Goal: Information Seeking & Learning: Find specific fact

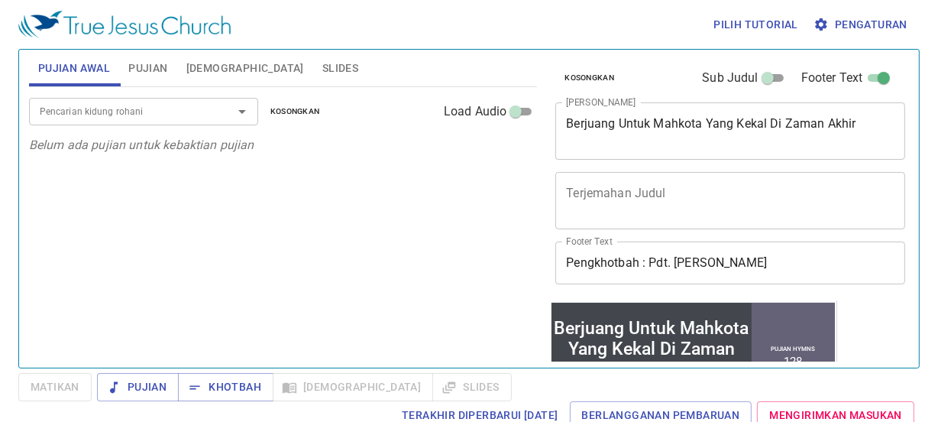
click at [136, 120] on input "Pencarian kidung rohani" at bounding box center [121, 111] width 175 height 18
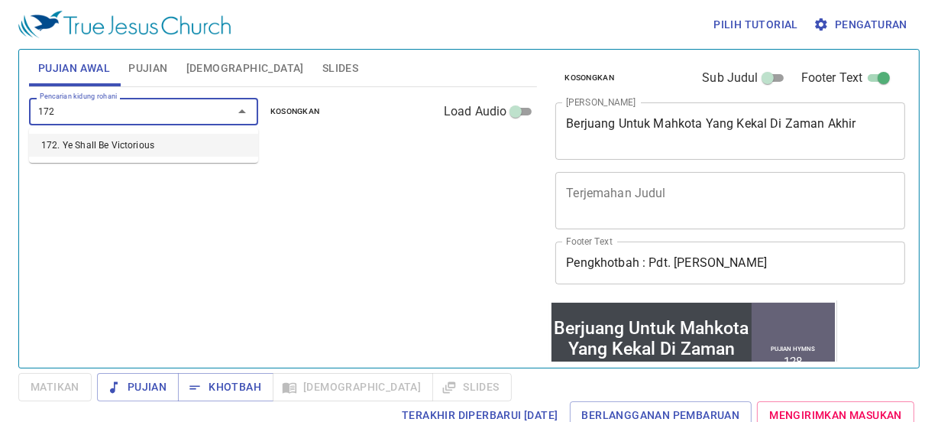
type input "172. Ye Shall Be Victorious"
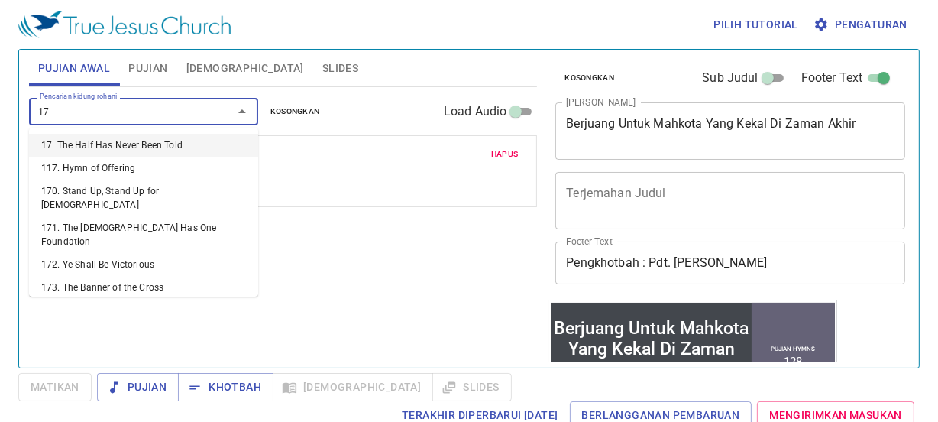
type input "173"
type input "174"
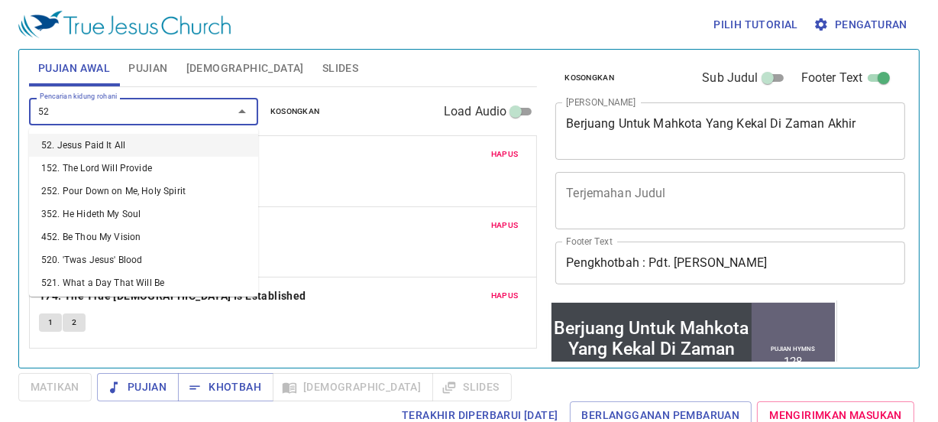
type input "523"
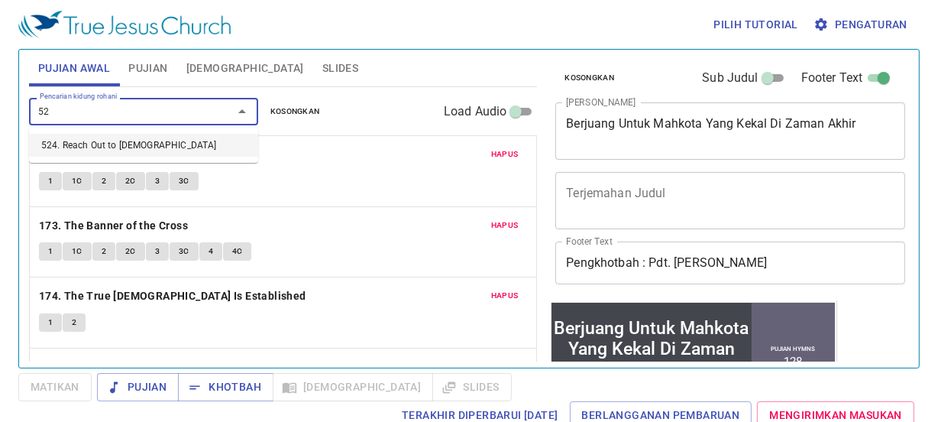
type input "524"
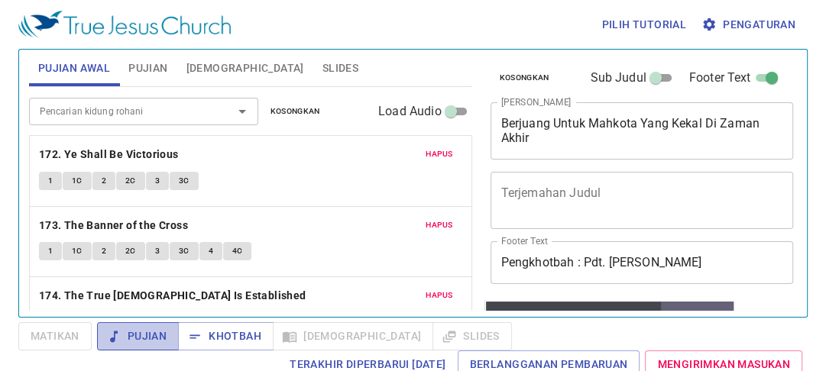
click at [147, 338] on span "Pujian" at bounding box center [137, 336] width 57 height 19
click at [154, 73] on span "Pujian" at bounding box center [147, 68] width 39 height 19
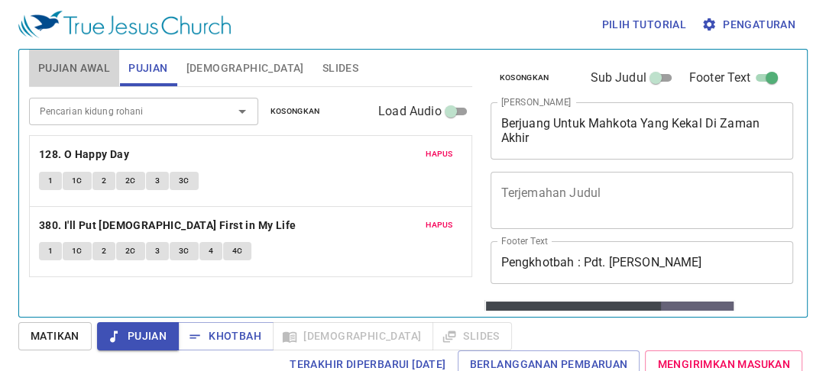
click at [86, 63] on span "Pujian Awal" at bounding box center [74, 68] width 72 height 19
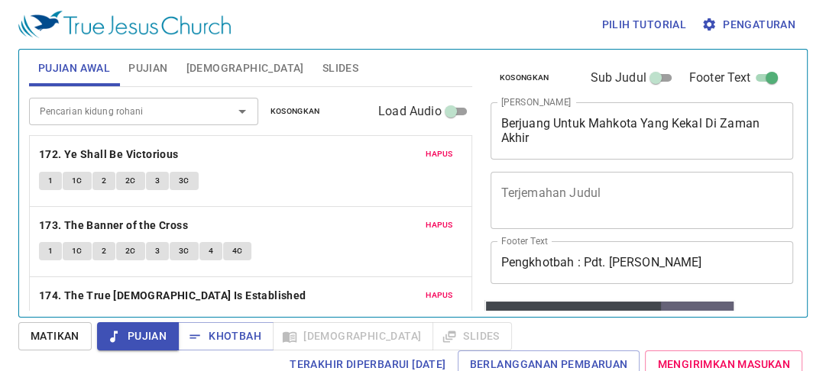
click at [79, 138] on div "Hapus 172. Ye Shall Be Victorious 1 1C 2 2C 3 3C" at bounding box center [251, 171] width 442 height 70
click at [322, 60] on span "Slides" at bounding box center [340, 68] width 36 height 19
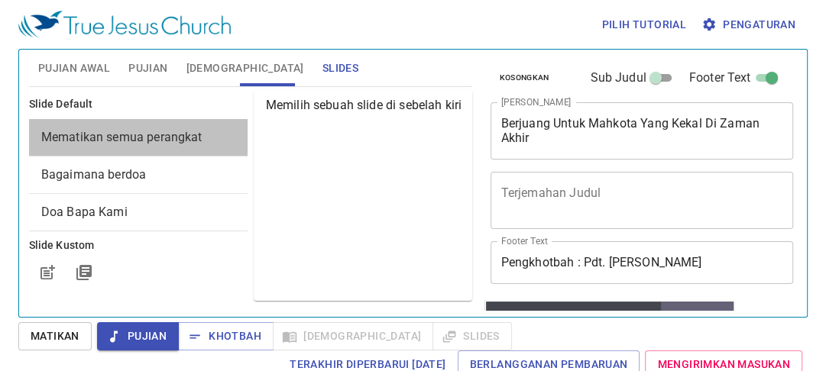
click at [177, 133] on span "Mematikan semua perangkat" at bounding box center [121, 137] width 161 height 15
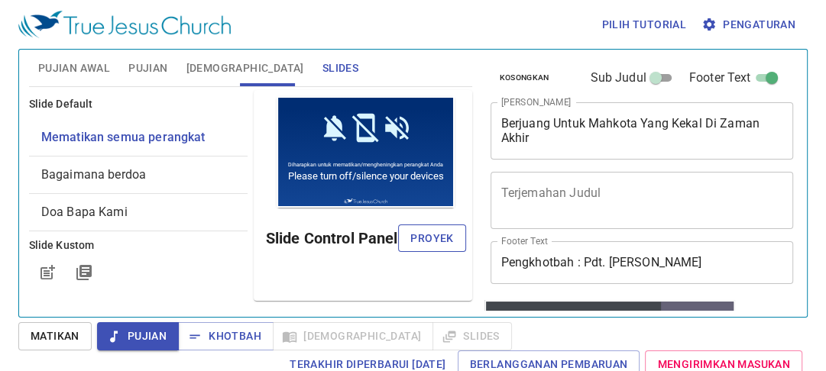
click at [457, 235] on button "Proyek" at bounding box center [431, 239] width 67 height 28
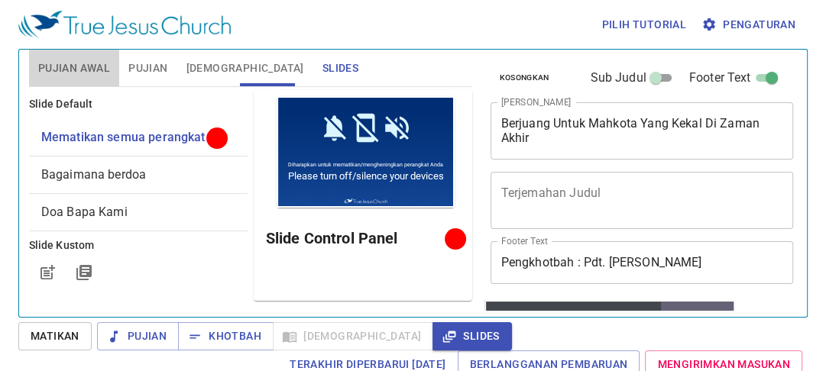
click at [79, 79] on button "Pujian Awal" at bounding box center [74, 68] width 90 height 37
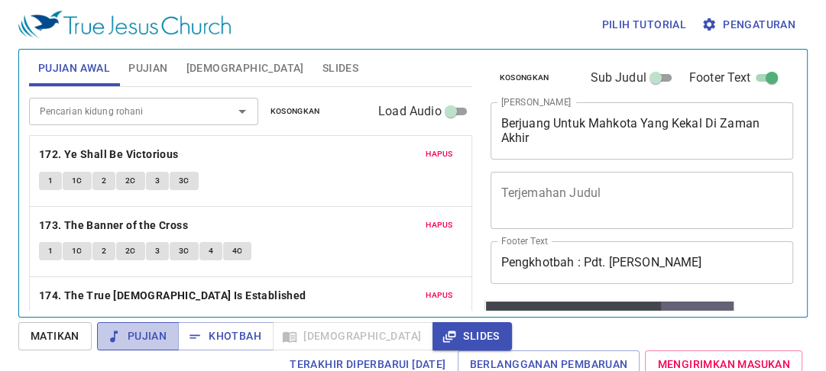
click at [153, 341] on span "Pujian" at bounding box center [137, 336] width 57 height 19
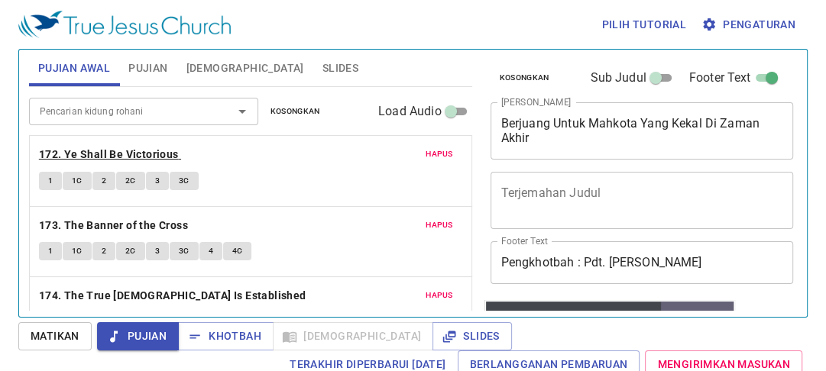
click at [73, 150] on b "172. Ye Shall Be Victorious" at bounding box center [109, 154] width 140 height 19
click at [52, 178] on button "1" at bounding box center [50, 181] width 23 height 18
click at [135, 172] on button "2C" at bounding box center [130, 181] width 29 height 18
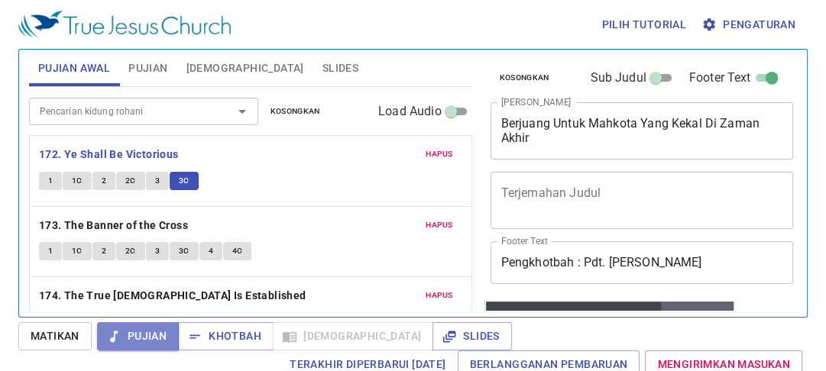
click at [145, 338] on span "Pujian" at bounding box center [137, 336] width 57 height 19
click at [51, 225] on b "173. The Banner of the Cross" at bounding box center [113, 225] width 149 height 19
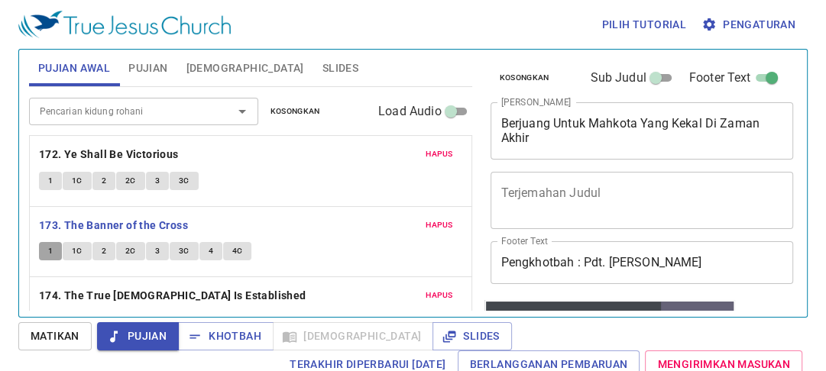
click at [48, 243] on button "1" at bounding box center [50, 251] width 23 height 18
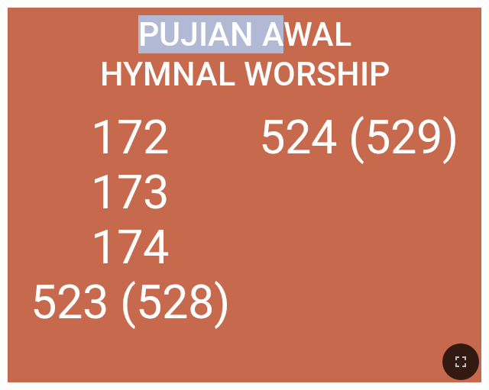
drag, startPoint x: 282, startPoint y: 18, endPoint x: 126, endPoint y: 67, distance: 163.6
click at [201, 0] on html "Berjuang Untuk Mahkota Yang Kekal Di Zaman Akhir Berjuang Untuk Mahkota Yang Ke…" at bounding box center [244, 3] width 489 height 6
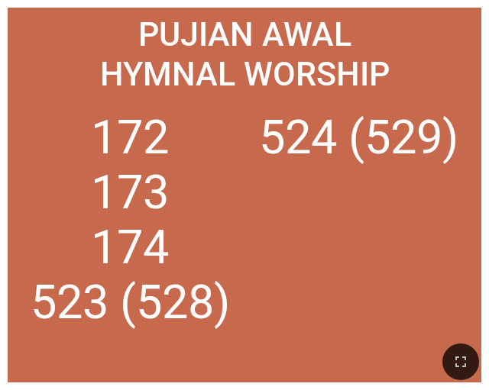
click at [63, 100] on div "172 173 174 523 (528) 524 (529)" at bounding box center [244, 235] width 458 height 280
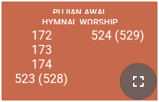
click at [144, 78] on icon "button" at bounding box center [138, 82] width 18 height 18
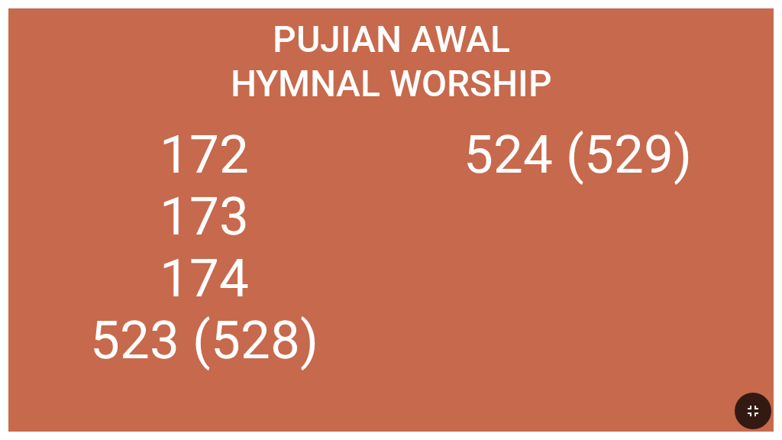
click at [488, 240] on ol "172 173 174 523 (528) 524 (529)" at bounding box center [392, 269] width 748 height 290
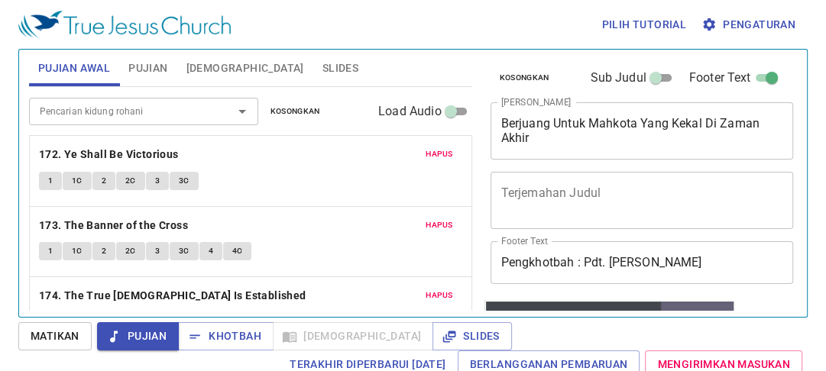
scroll to position [223, 0]
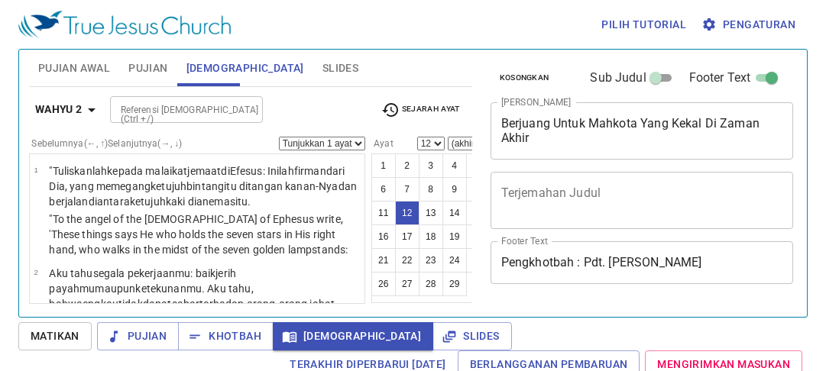
select select "12"
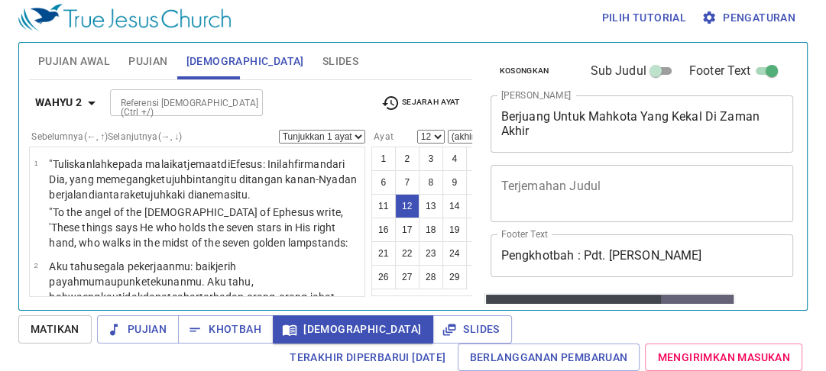
scroll to position [17, 0]
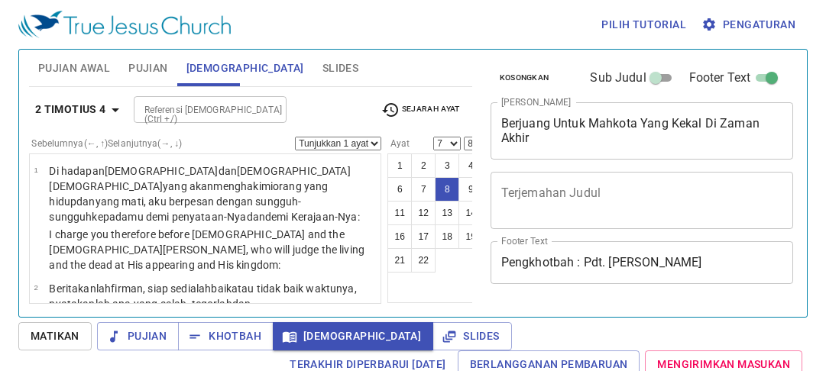
select select "7"
select select "8"
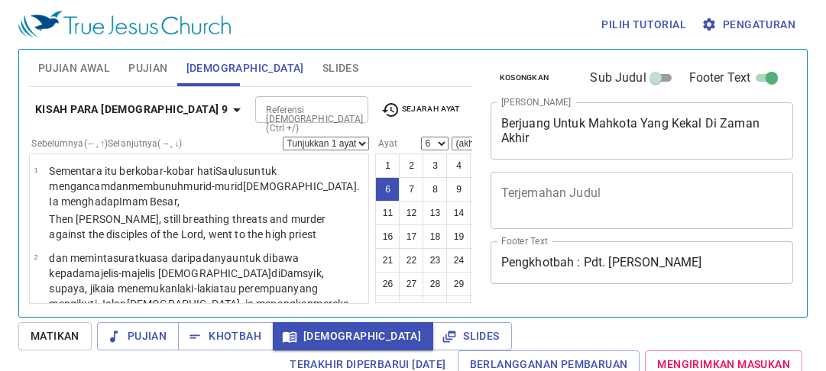
select select "6"
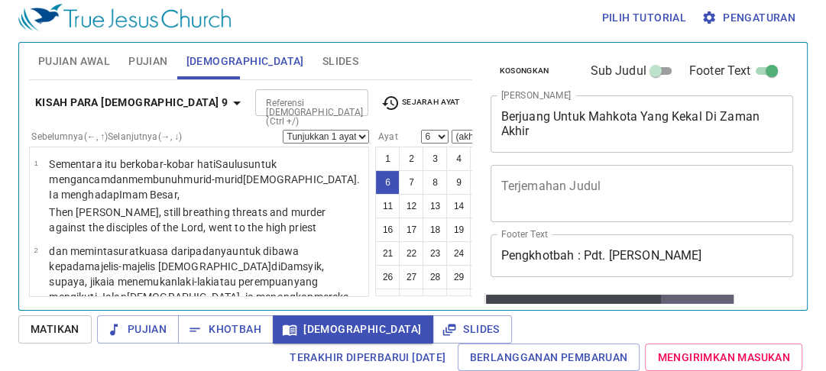
scroll to position [57, 0]
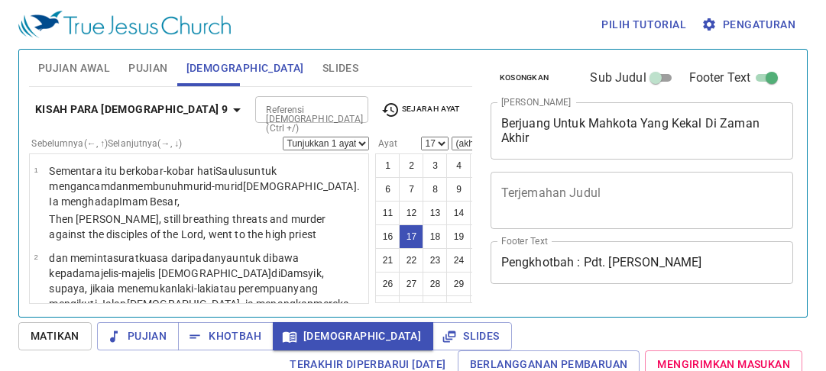
select select "17"
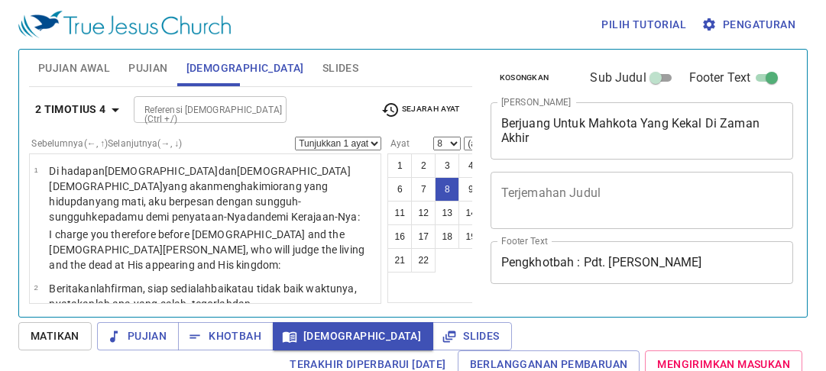
select select "8"
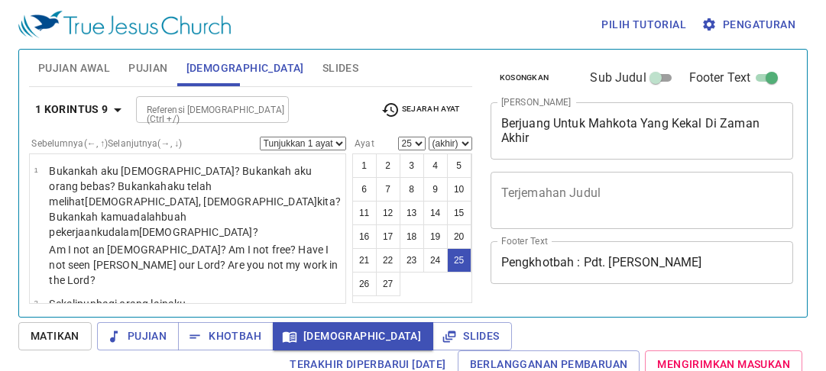
select select "25"
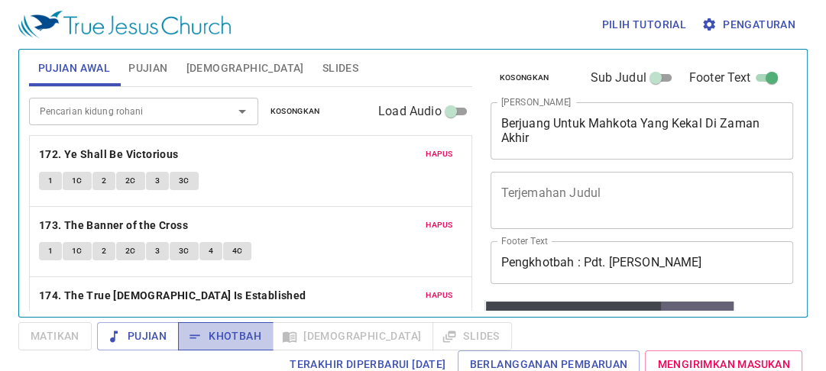
click at [241, 334] on span "Khotbah" at bounding box center [225, 336] width 71 height 19
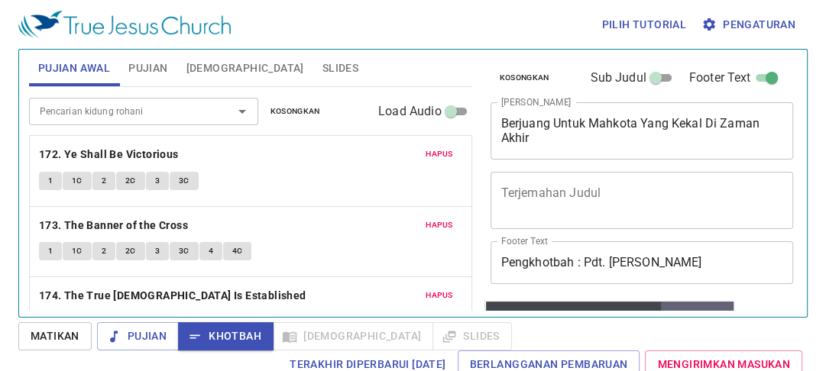
click at [212, 64] on span "Alkitab" at bounding box center [245, 68] width 118 height 19
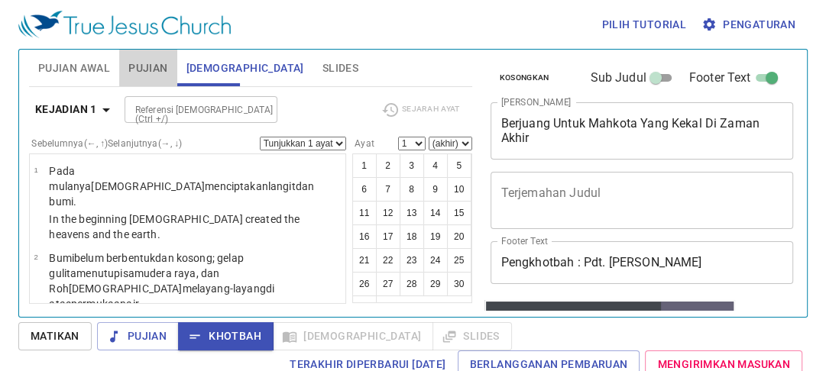
click at [138, 55] on button "Pujian" at bounding box center [147, 68] width 57 height 37
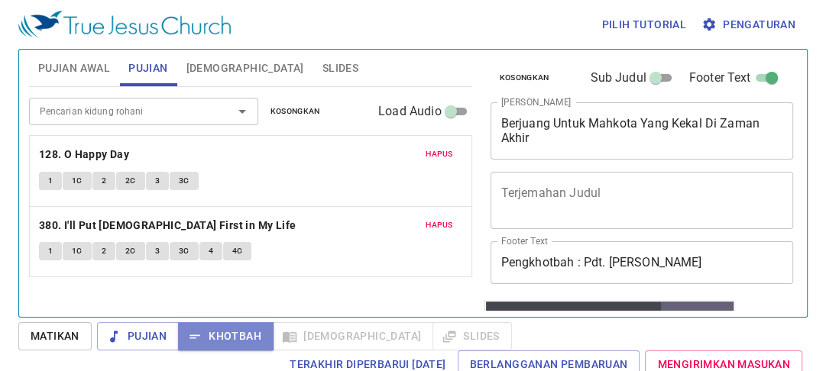
click at [231, 330] on span "Khotbah" at bounding box center [225, 336] width 71 height 19
click at [248, 322] on button "Khotbah" at bounding box center [226, 336] width 96 height 28
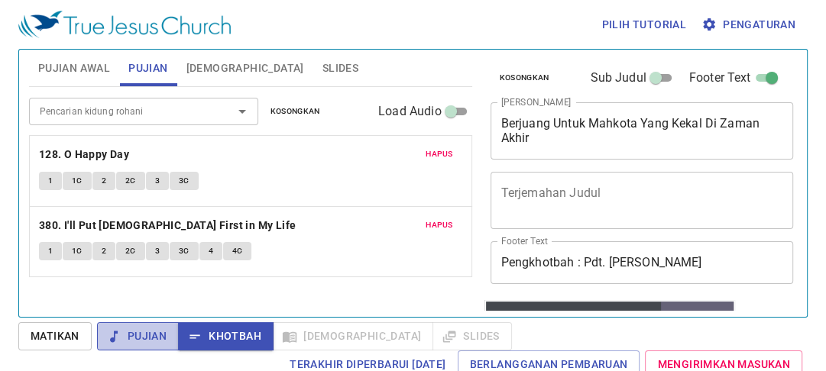
click at [148, 326] on button "Pujian" at bounding box center [138, 336] width 82 height 28
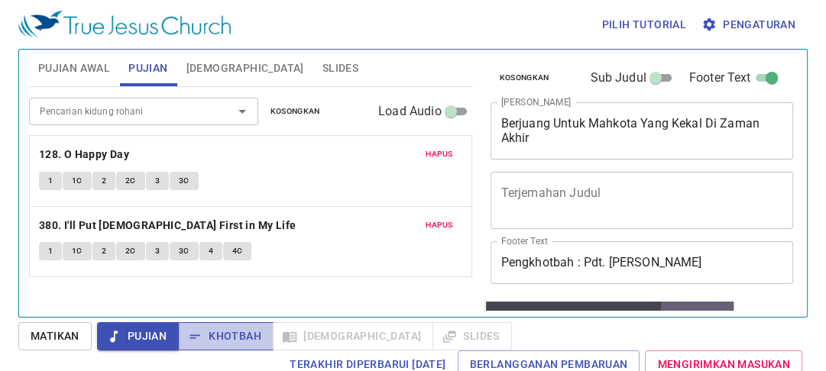
click at [223, 328] on span "Khotbah" at bounding box center [225, 336] width 71 height 19
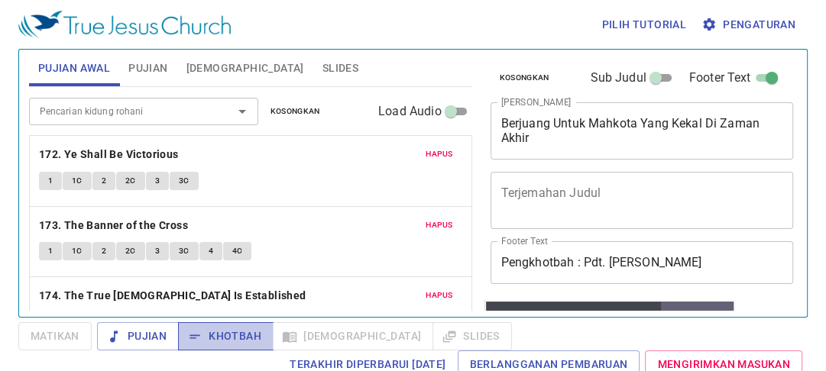
click at [224, 345] on span "Khotbah" at bounding box center [225, 336] width 71 height 19
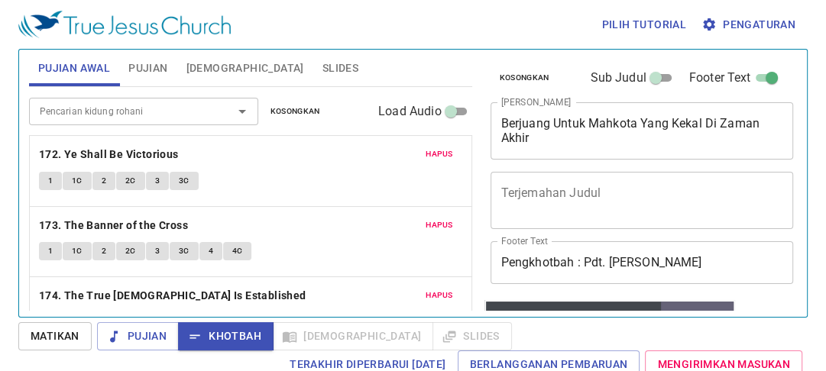
click at [228, 76] on span "[DEMOGRAPHIC_DATA]" at bounding box center [245, 68] width 118 height 19
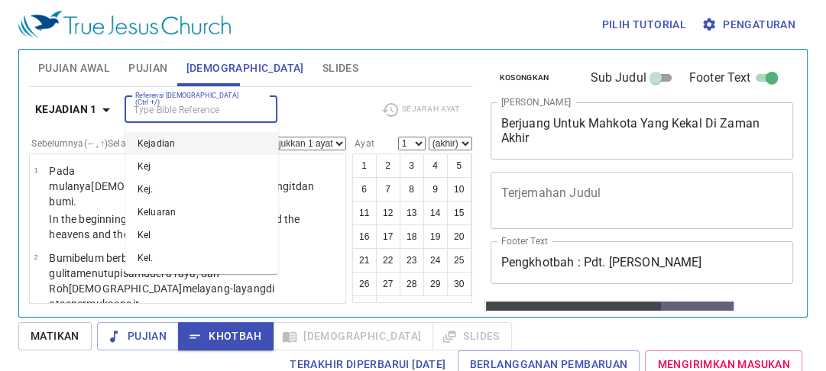
click at [214, 102] on input "Referensi Alkitab (Ctrl +/)" at bounding box center [188, 110] width 118 height 18
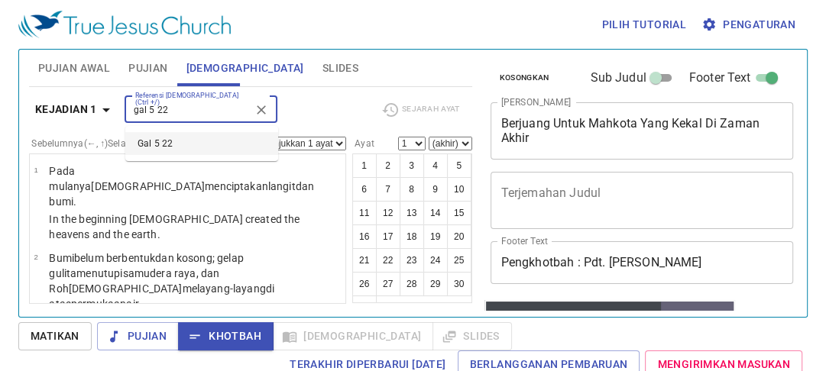
type input "gal 5 22"
select select "22"
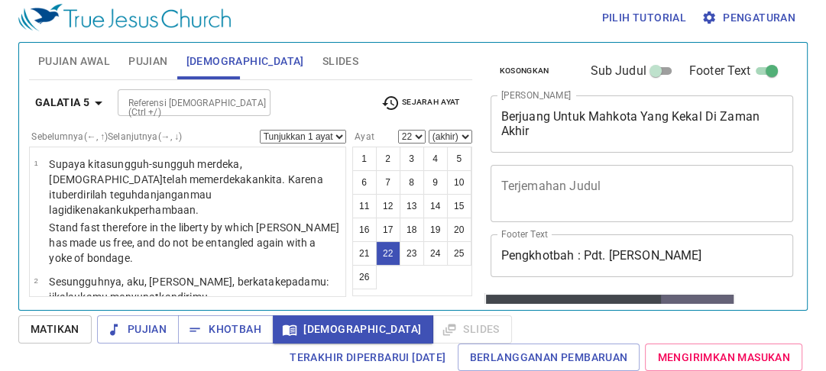
scroll to position [1828, 0]
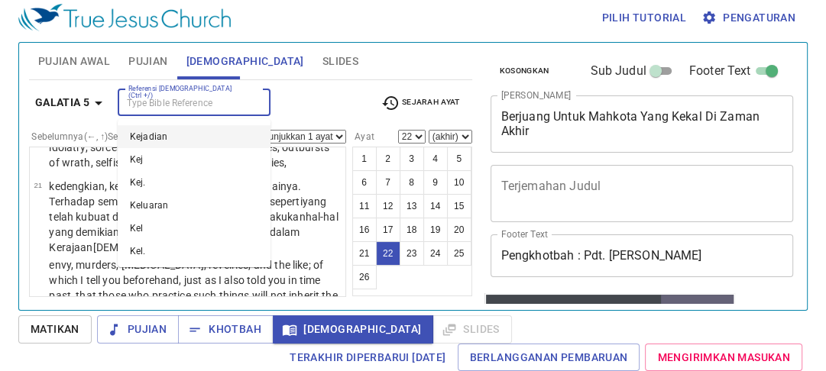
click at [175, 104] on input "Referensi Alkitab (Ctrl +/)" at bounding box center [181, 103] width 118 height 18
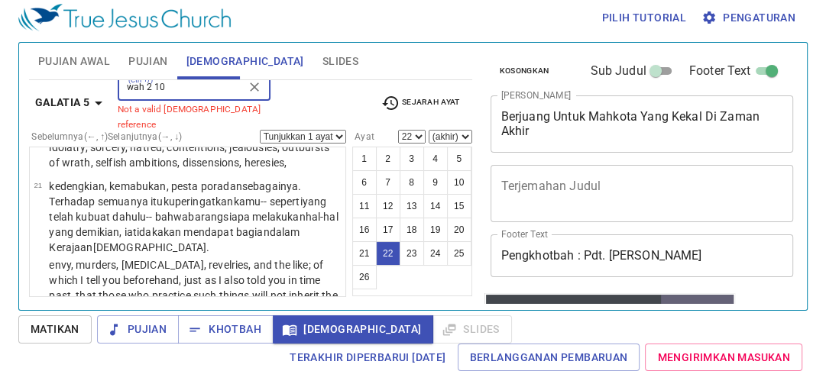
click at [144, 95] on input "wah 2 10" at bounding box center [181, 88] width 118 height 18
type input "wahyu 2 10"
select select "10"
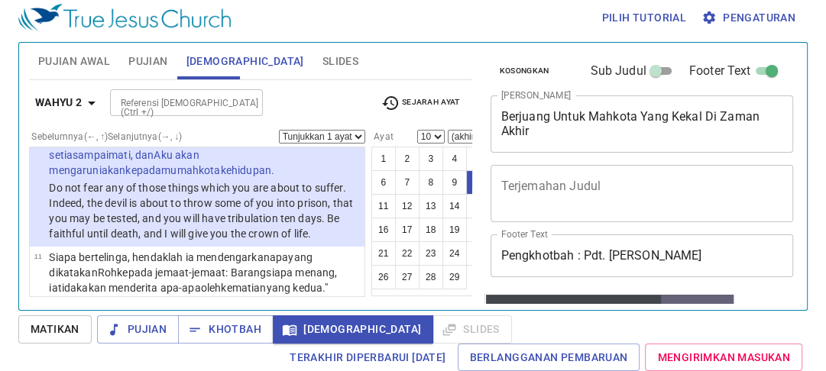
scroll to position [1102, 0]
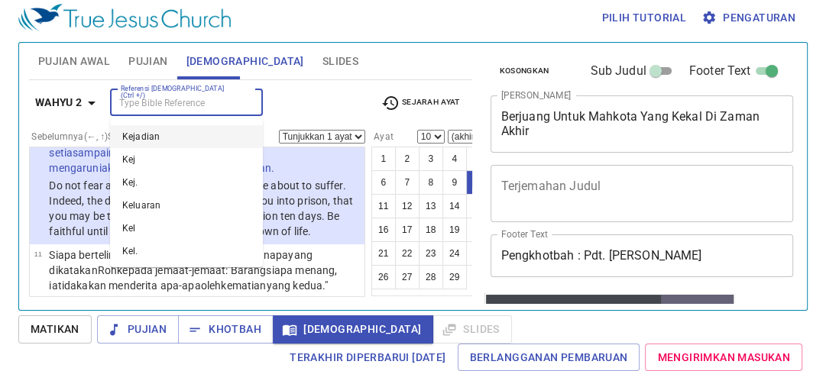
click at [173, 98] on input "Referensi Alkitab (Ctrl +/)" at bounding box center [174, 103] width 118 height 18
type input "w"
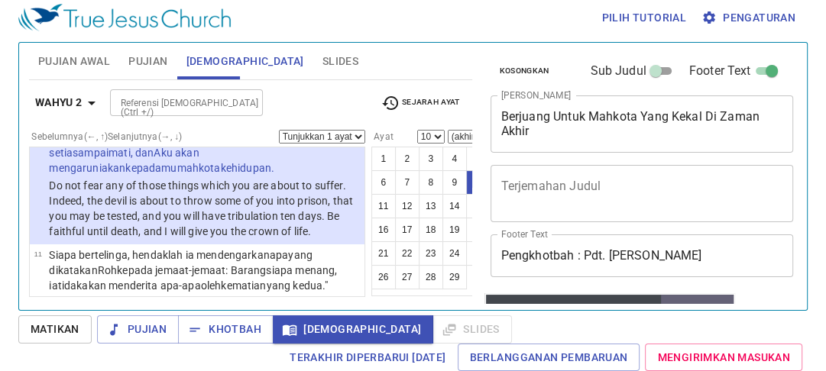
click at [296, 101] on div "Referensi Alkitab (Ctrl +/) Referensi Alkitab (Ctrl +/)" at bounding box center [239, 102] width 259 height 27
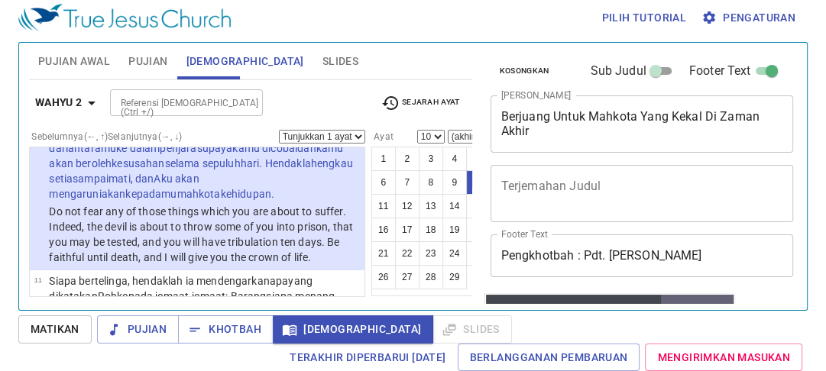
scroll to position [1076, 0]
click at [229, 332] on span "Khotbah" at bounding box center [225, 329] width 71 height 19
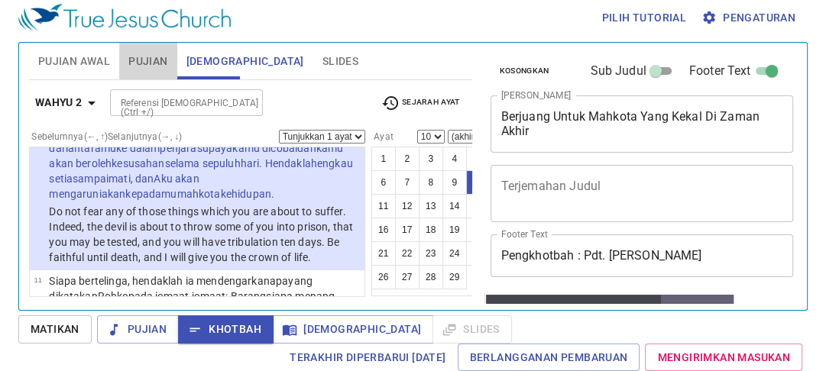
click at [136, 61] on span "Pujian" at bounding box center [147, 61] width 39 height 19
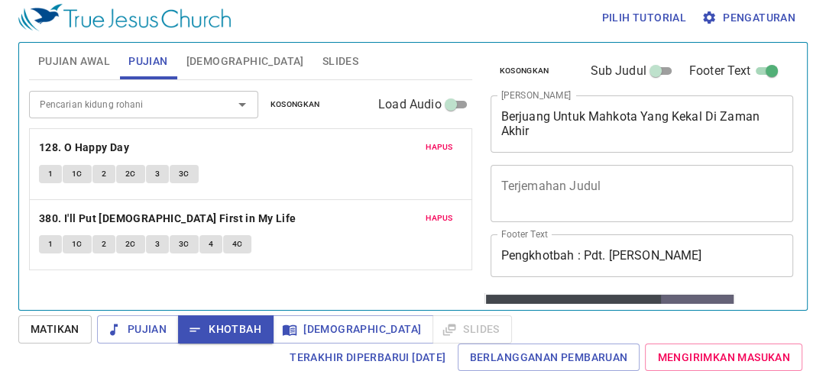
click at [46, 253] on div "1 1C 2 2C 3 3C 4 4C" at bounding box center [250, 246] width 423 height 22
click at [48, 249] on span "1" at bounding box center [50, 245] width 5 height 14
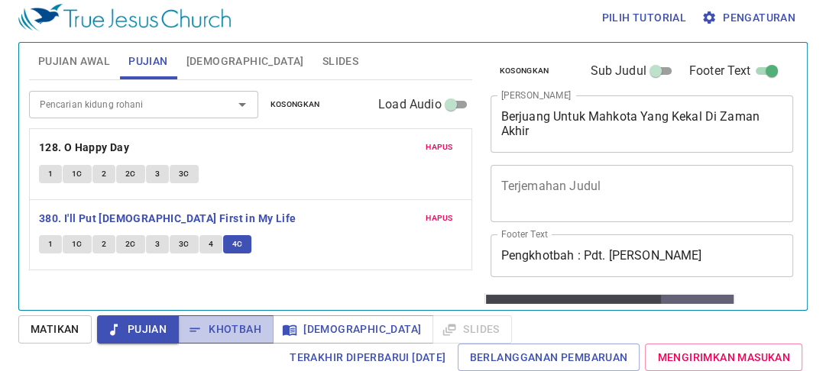
click at [201, 322] on icon "button" at bounding box center [194, 329] width 15 height 15
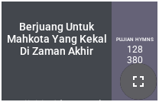
click at [144, 76] on icon "button" at bounding box center [138, 82] width 18 height 18
